Goal: Information Seeking & Learning: Learn about a topic

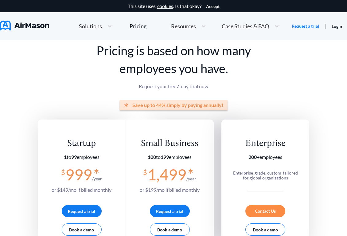
scroll to position [23, 0]
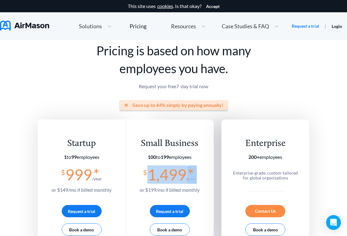
drag, startPoint x: 151, startPoint y: 178, endPoint x: 205, endPoint y: 174, distance: 53.9
click at [205, 174] on div "Small Business 100 to 199 employees $ 1,499 * /year or $ 199 /mo if billed mont…" at bounding box center [170, 184] width 88 height 128
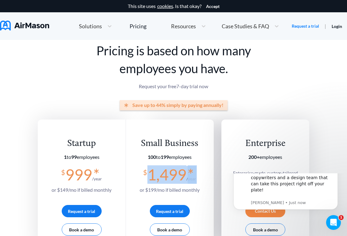
scroll to position [0, 0]
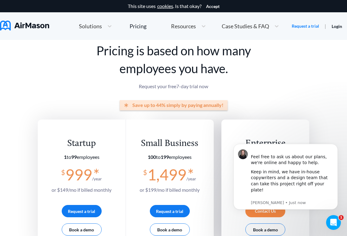
click at [116, 109] on form "* Save up to 44% simply by paying annually! Startup 1 to 99 employees $ 999 * /…" at bounding box center [174, 169] width 272 height 139
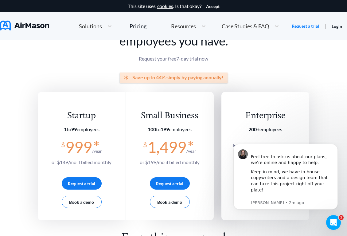
drag, startPoint x: 82, startPoint y: 132, endPoint x: 108, endPoint y: 130, distance: 26.1
click at [108, 130] on section "1 to 99 employees" at bounding box center [82, 130] width 60 height 6
drag, startPoint x: 54, startPoint y: 163, endPoint x: 121, endPoint y: 162, distance: 67.0
click at [121, 162] on div "Startup 1 to 99 employees $ 999 * /year or $ 149 /mo if billed monthly Request …" at bounding box center [82, 156] width 88 height 128
click at [116, 163] on div "Startup 1 to 99 employees $ 999 * /year or $ 149 /mo if billed monthly Request …" at bounding box center [82, 156] width 88 height 128
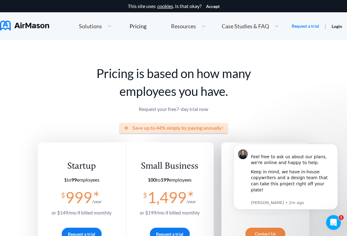
click at [177, 26] on span "Resources" at bounding box center [183, 26] width 25 height 6
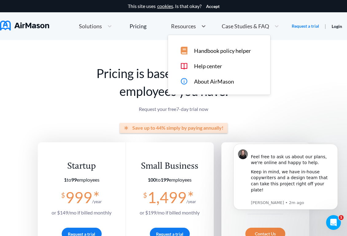
click at [205, 85] on span "About AirMason" at bounding box center [214, 81] width 40 height 6
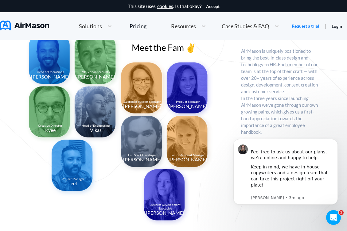
scroll to position [403, 0]
